Goal: Download file/media

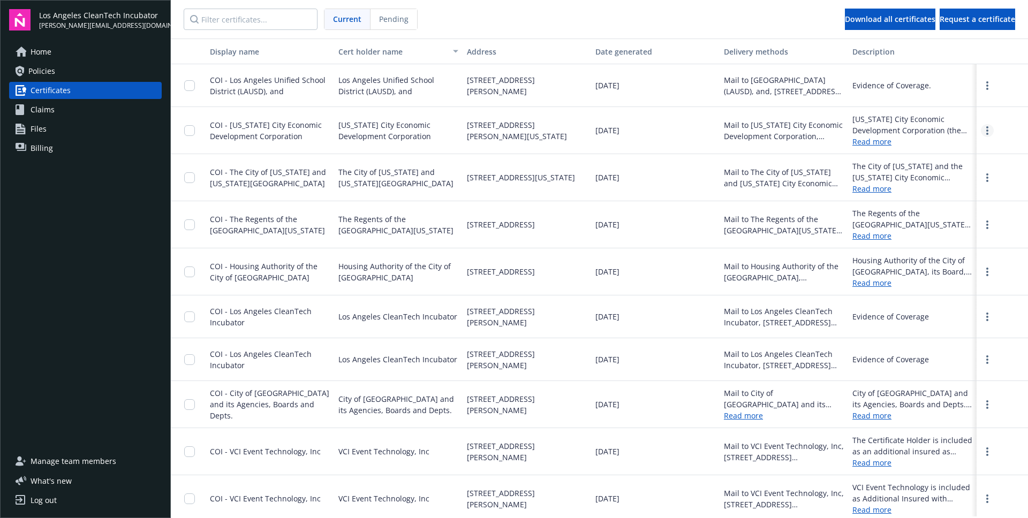
click at [989, 134] on link "more" at bounding box center [987, 130] width 13 height 13
click at [821, 127] on div "Mail to [US_STATE] City Economic Development Corporation, [STREET_ADDRESS][PERS…" at bounding box center [784, 130] width 120 height 22
click at [84, 76] on link "Policies" at bounding box center [85, 71] width 153 height 17
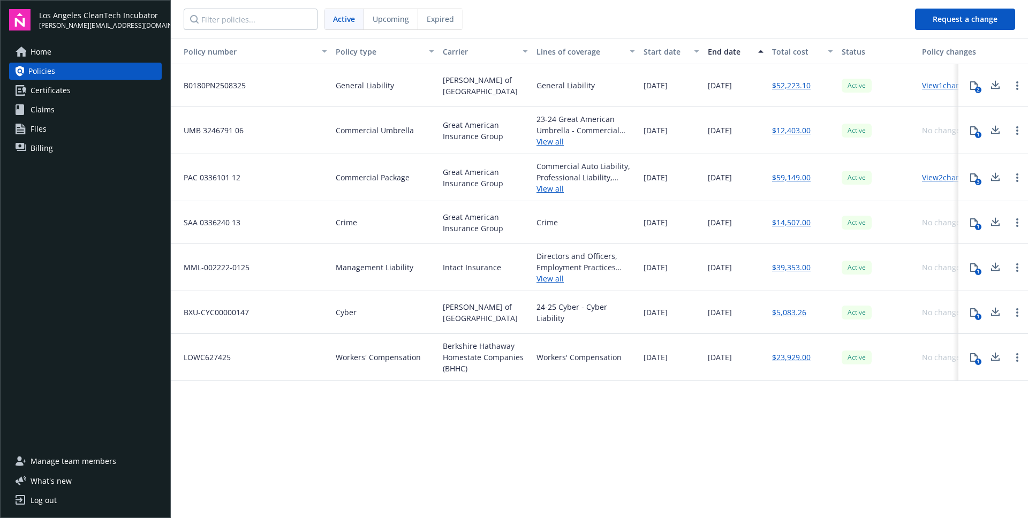
click at [977, 179] on div "3" at bounding box center [978, 182] width 6 height 6
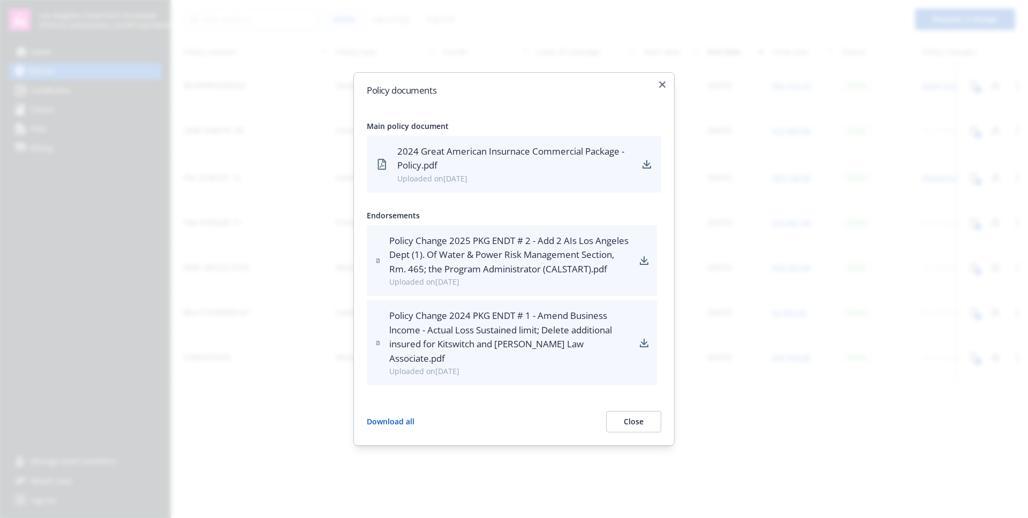
click at [803, 263] on div at bounding box center [514, 259] width 1028 height 518
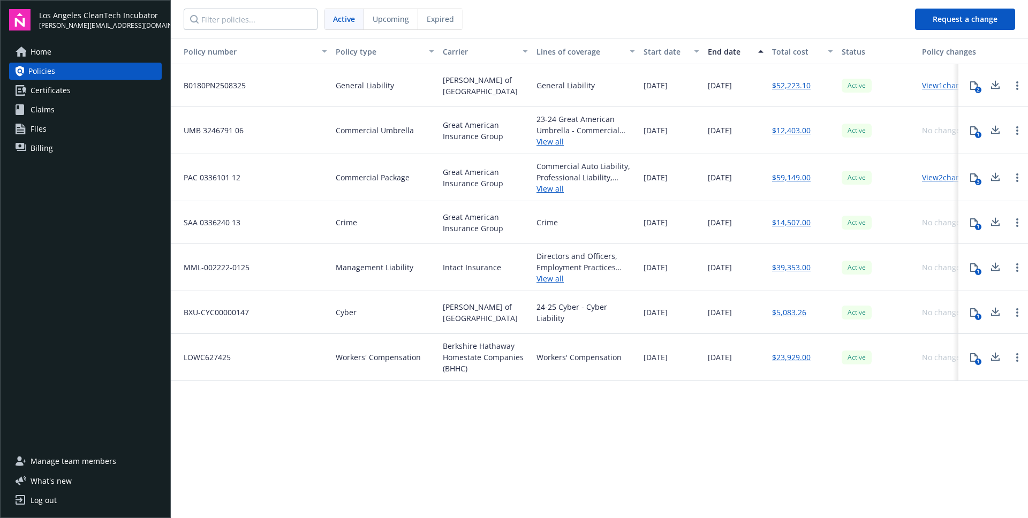
click at [989, 180] on icon at bounding box center [995, 177] width 13 height 13
